Goal: Information Seeking & Learning: Learn about a topic

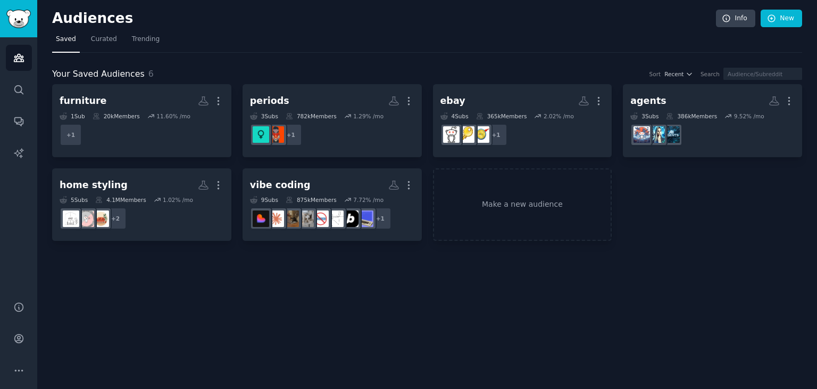
click at [357, 42] on nav "Saved Curated Trending" at bounding box center [427, 42] width 750 height 22
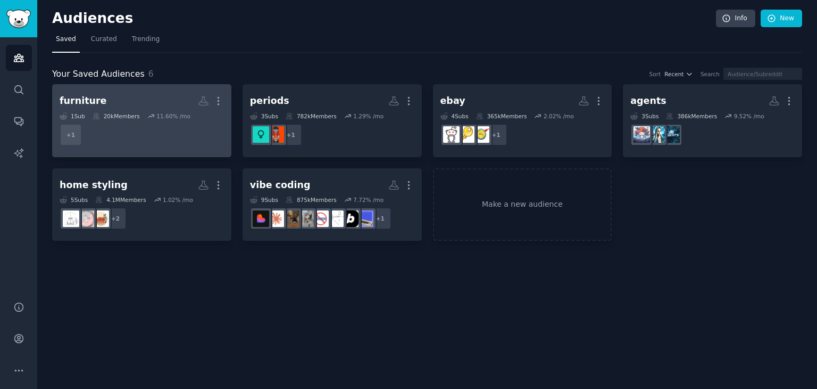
click at [131, 92] on h2 "furniture More" at bounding box center [142, 101] width 164 height 19
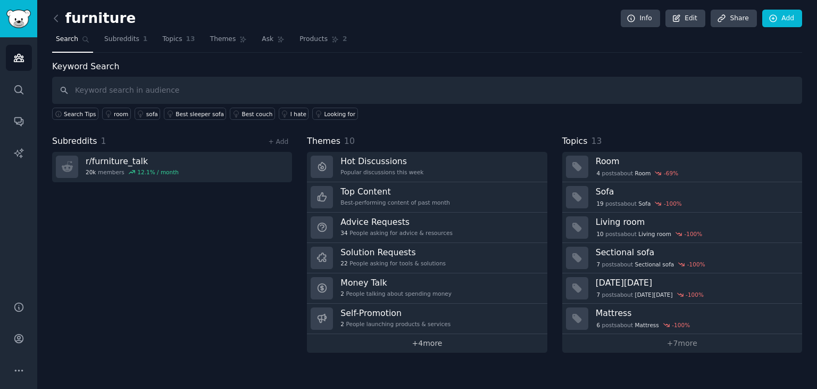
click at [423, 346] on link "+ 4 more" at bounding box center [427, 343] width 240 height 19
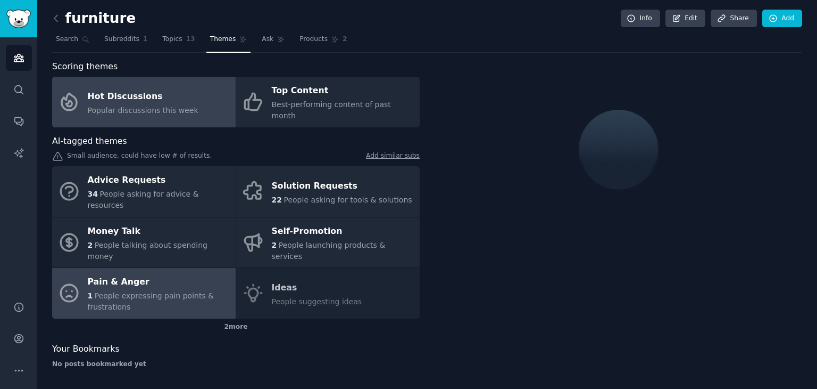
click at [186, 290] on div "1 People expressing pain points & frustrations" at bounding box center [159, 301] width 143 height 22
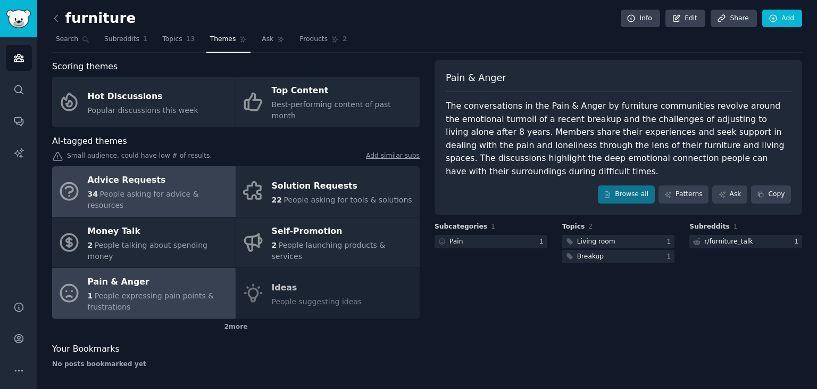
click at [168, 189] on span "People asking for advice & resources" at bounding box center [143, 199] width 111 height 20
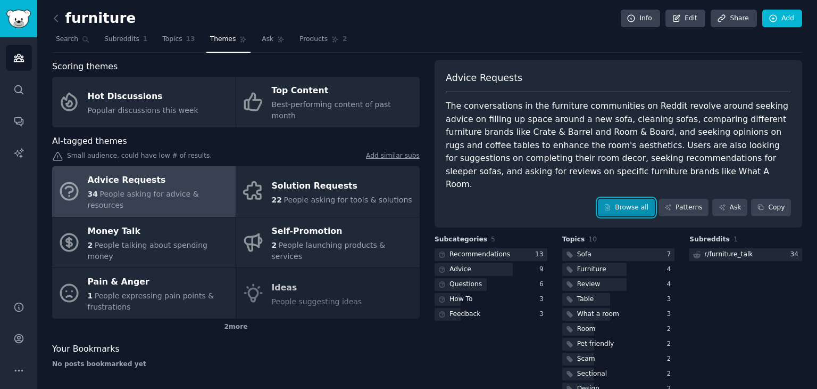
click at [609, 199] on link "Browse all" at bounding box center [626, 208] width 57 height 18
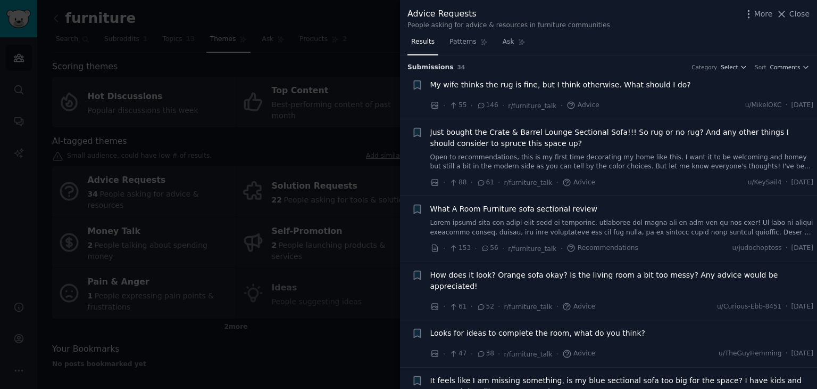
click at [576, 87] on span "My wife thinks the rug is fine, but I think otherwise. What should I do?" at bounding box center [561, 84] width 261 height 11
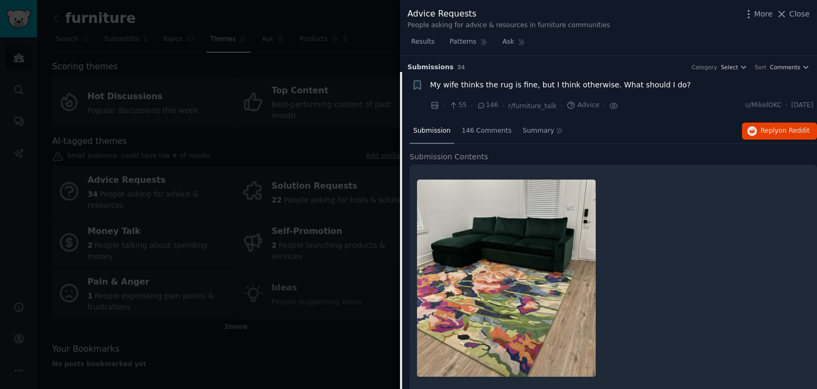
scroll to position [16, 0]
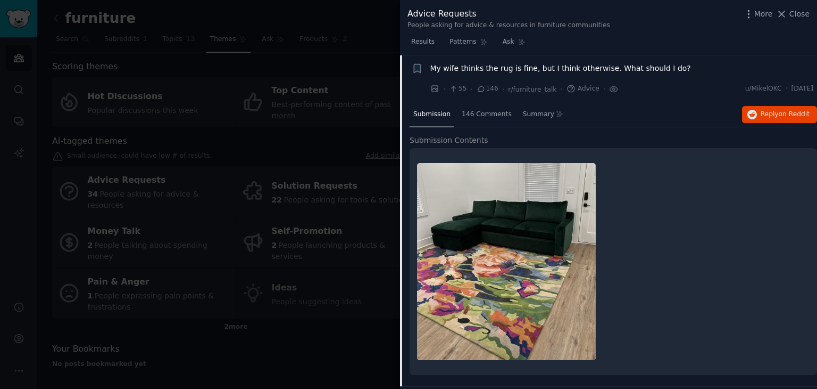
click at [580, 69] on span "My wife thinks the rug is fine, but I think otherwise. What should I do?" at bounding box center [561, 68] width 261 height 11
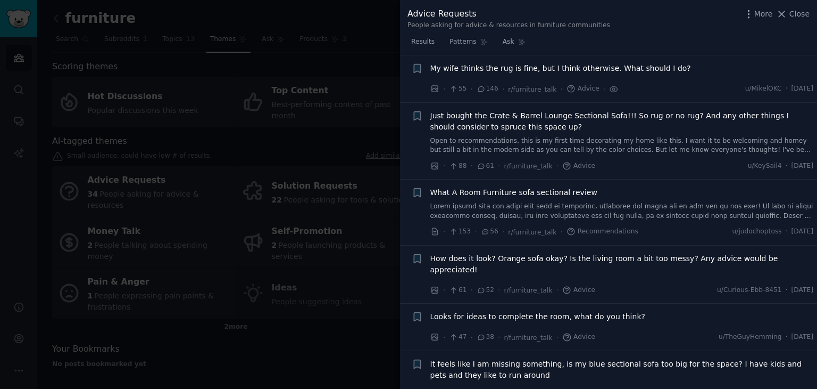
click at [633, 208] on link at bounding box center [623, 211] width 384 height 19
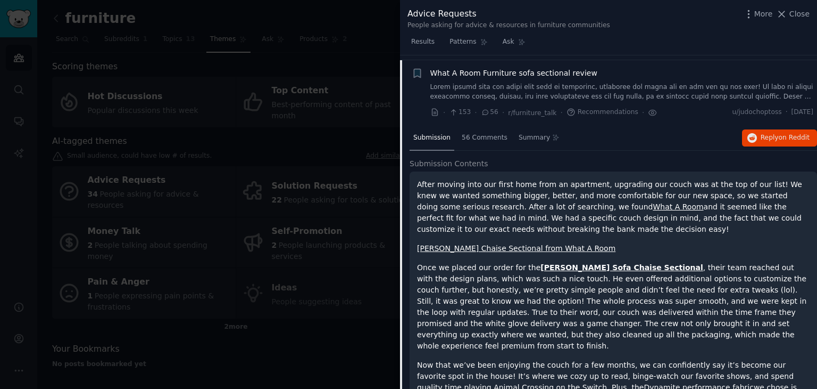
scroll to position [141, 0]
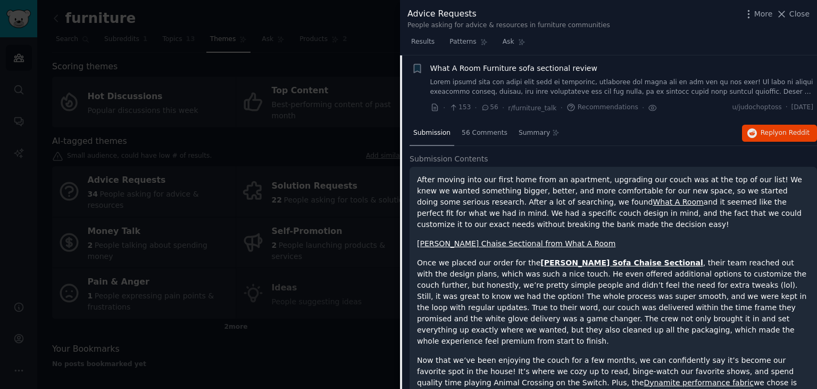
click at [814, 46] on div "Results Patterns Ask" at bounding box center [608, 45] width 417 height 22
click at [482, 139] on div "56 Comments" at bounding box center [484, 134] width 53 height 26
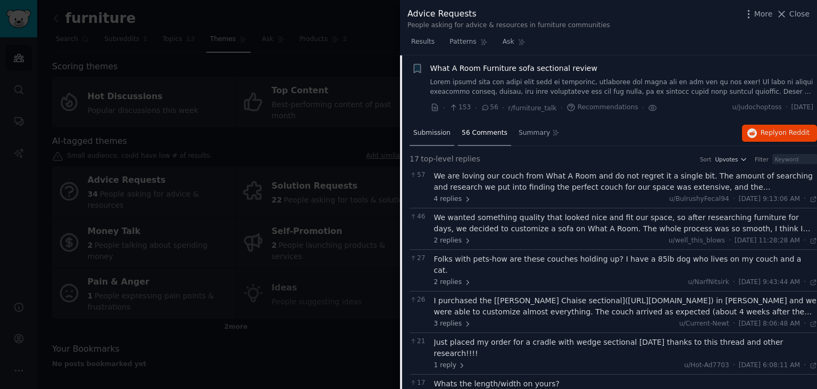
click at [435, 131] on span "Submission" at bounding box center [432, 133] width 37 height 10
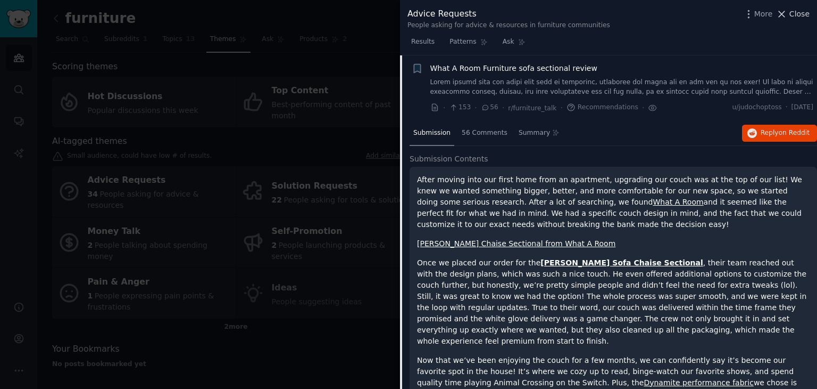
click at [792, 17] on span "Close" at bounding box center [800, 14] width 20 height 11
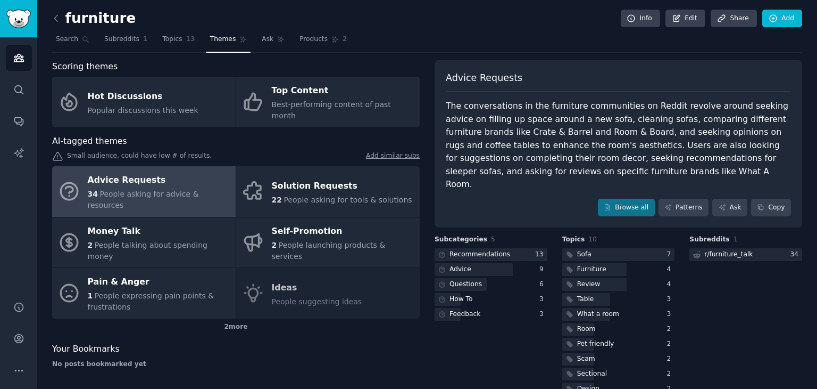
click at [623, 207] on div "Advice Requests The conversations in the furniture communities on Reddit revolv…" at bounding box center [619, 144] width 368 height 168
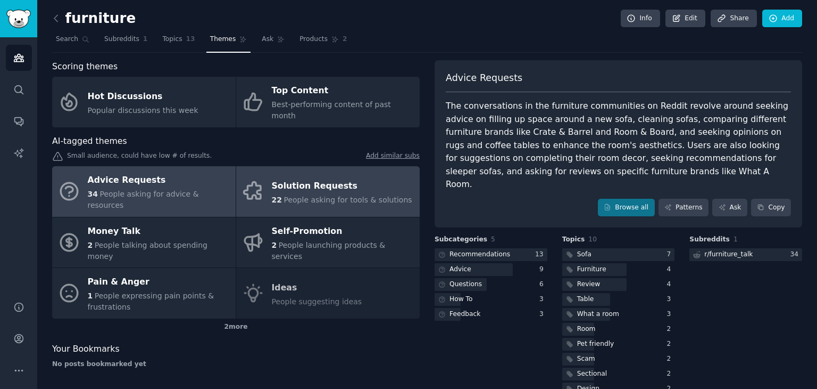
click at [314, 177] on div "Solution Requests" at bounding box center [342, 185] width 141 height 17
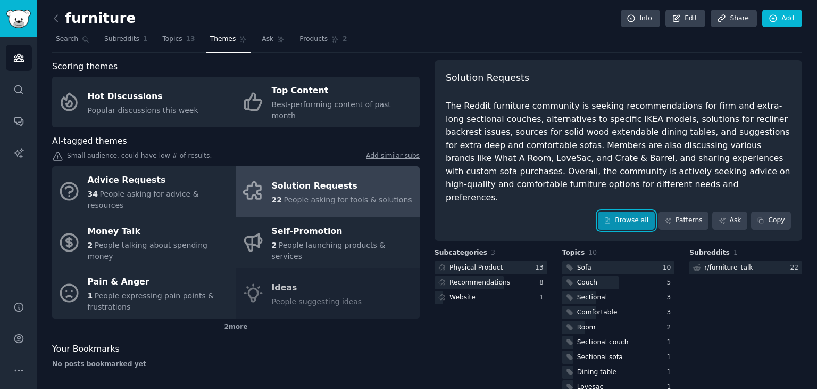
click at [632, 211] on link "Browse all" at bounding box center [626, 220] width 57 height 18
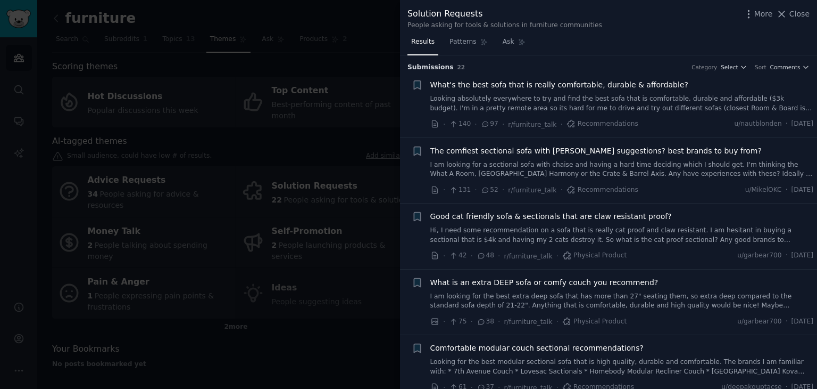
click at [613, 103] on link "Looking absolutely everywhere to try and find the best sofa that is comfortable…" at bounding box center [623, 103] width 384 height 19
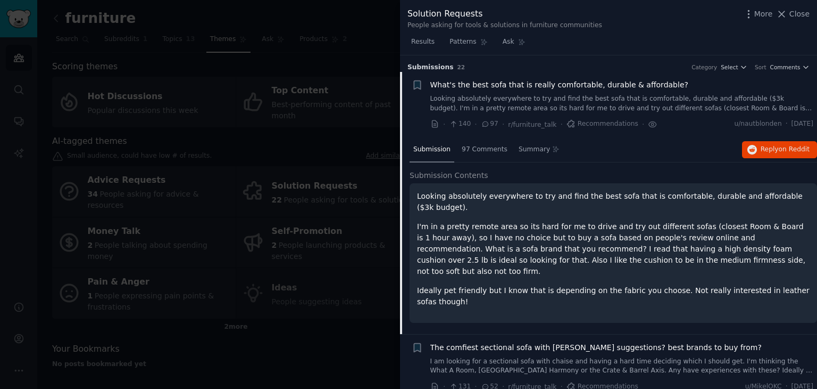
scroll to position [16, 0]
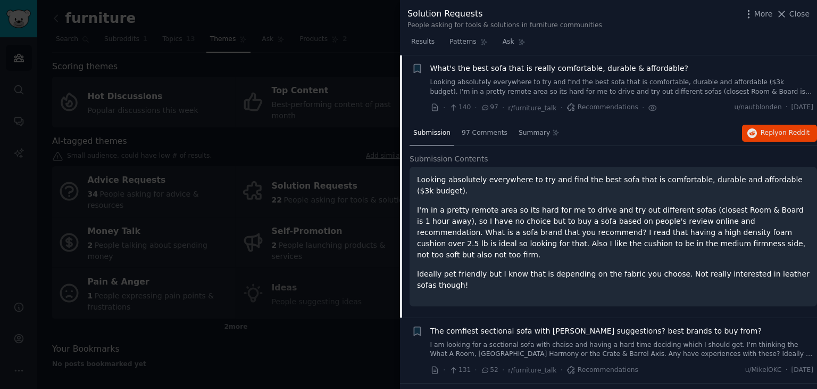
click at [663, 94] on link "Looking absolutely everywhere to try and find the best sofa that is comfortable…" at bounding box center [623, 87] width 384 height 19
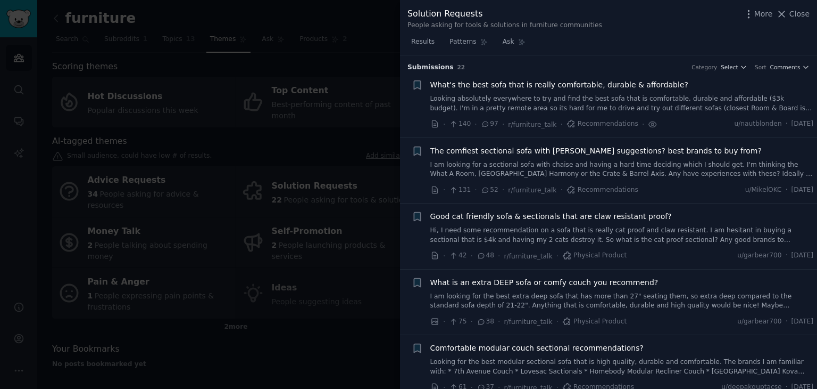
scroll to position [21, 0]
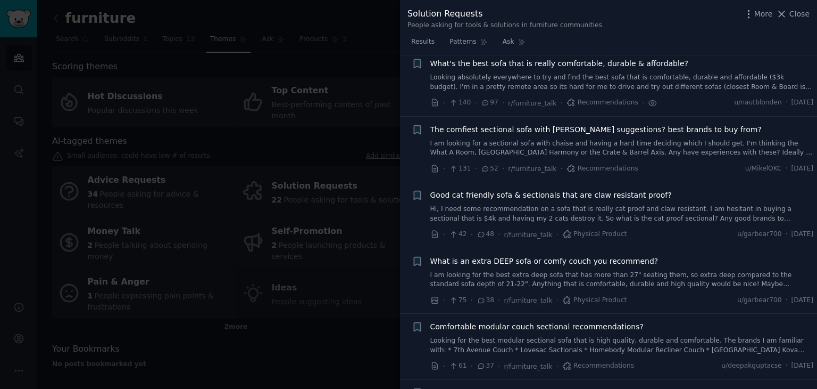
click at [660, 130] on span "The comfiest sectional sofa with [PERSON_NAME] suggestions? best brands to buy …" at bounding box center [597, 129] width 332 height 11
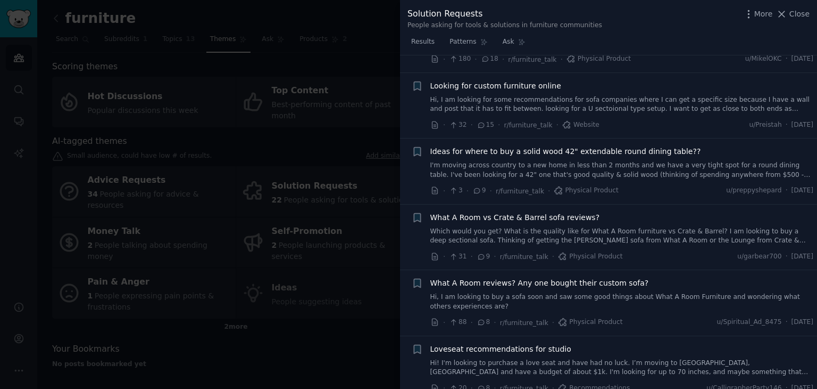
scroll to position [828, 0]
